Goal: Information Seeking & Learning: Learn about a topic

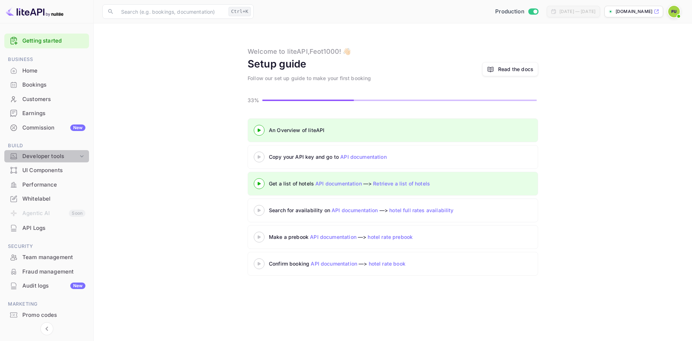
click at [82, 156] on icon at bounding box center [81, 155] width 7 height 7
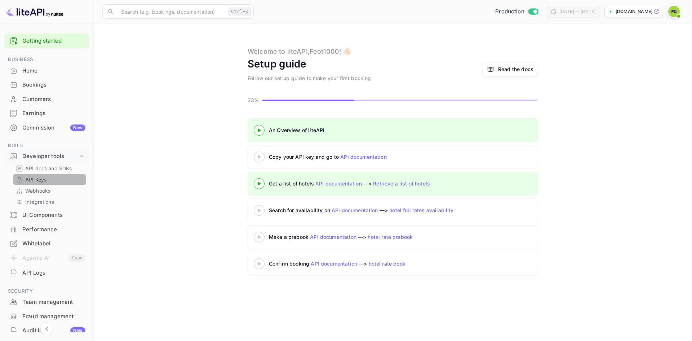
click at [53, 181] on link "API Keys" at bounding box center [49, 180] width 67 height 8
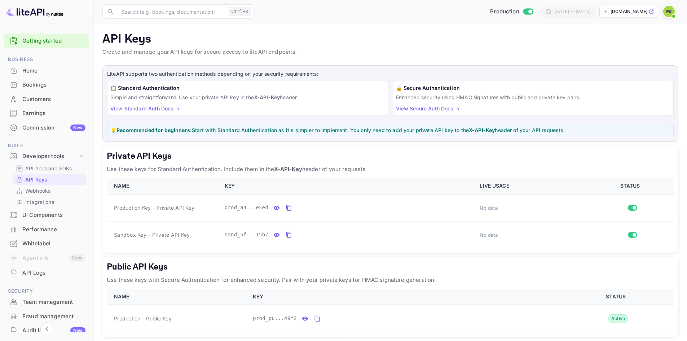
click at [63, 169] on p "API docs and SDKs" at bounding box center [48, 168] width 47 height 8
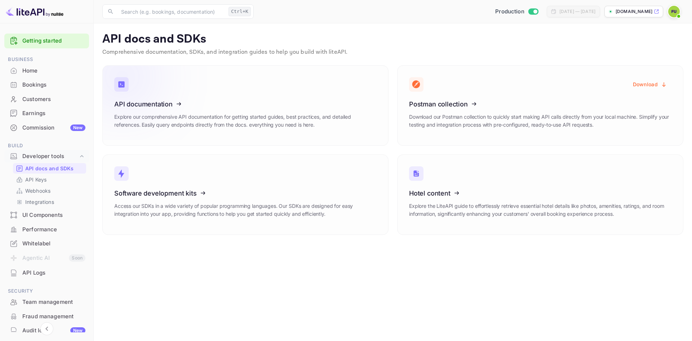
click at [273, 93] on link "API documentation Explore our comprehensive API documentation for getting start…" at bounding box center [245, 105] width 286 height 80
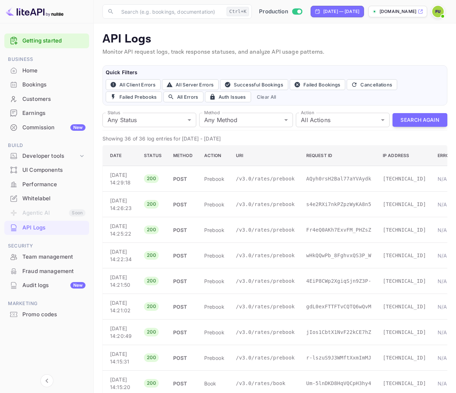
click at [32, 83] on div "Bookings" at bounding box center [53, 85] width 63 height 8
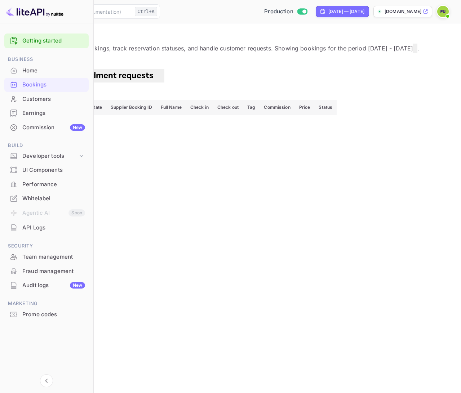
click at [39, 114] on div "Earnings" at bounding box center [53, 113] width 63 height 8
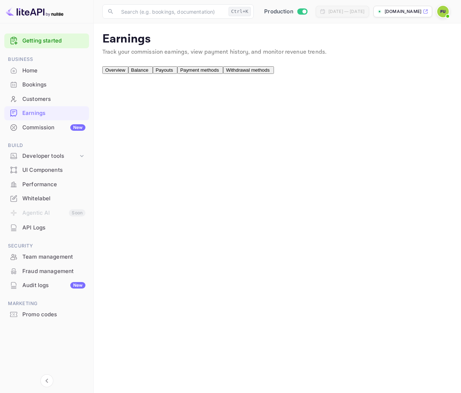
click at [39, 74] on div "Home" at bounding box center [53, 71] width 63 height 8
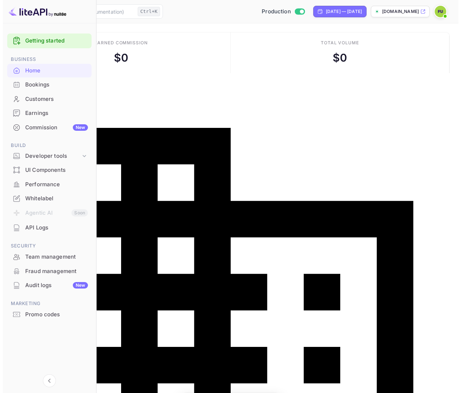
scroll to position [112, 105]
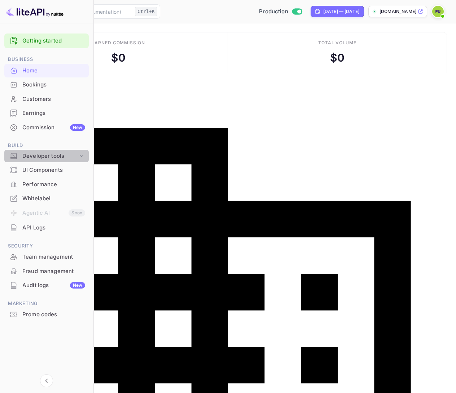
click at [61, 158] on div "Developer tools" at bounding box center [50, 156] width 56 height 8
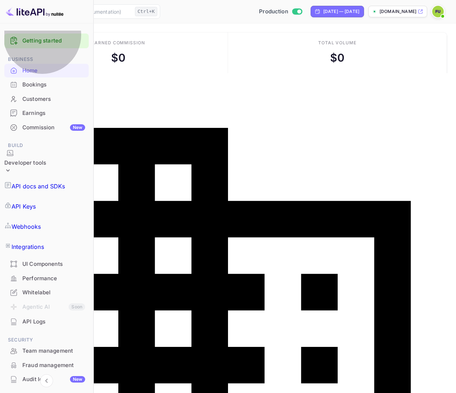
click at [51, 182] on p "API docs and SDKs" at bounding box center [39, 186] width 54 height 9
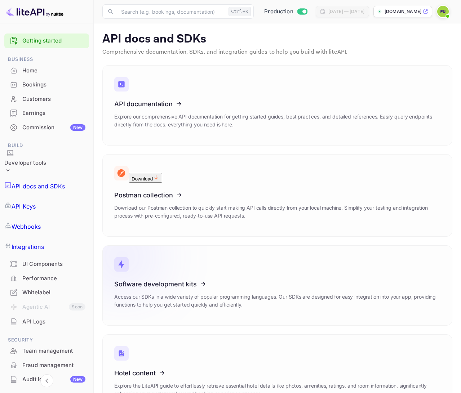
click at [203, 246] on icon at bounding box center [159, 283] width 112 height 74
click at [208, 138] on icon at bounding box center [159, 103] width 112 height 74
